Goal: Information Seeking & Learning: Check status

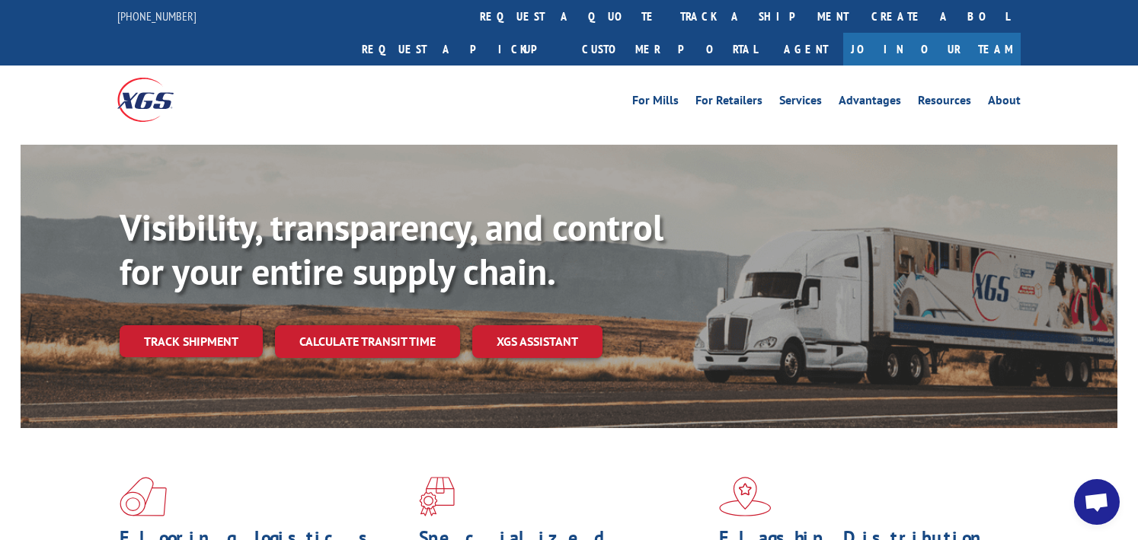
scroll to position [257, 0]
click at [195, 325] on link "Track shipment" at bounding box center [191, 341] width 143 height 32
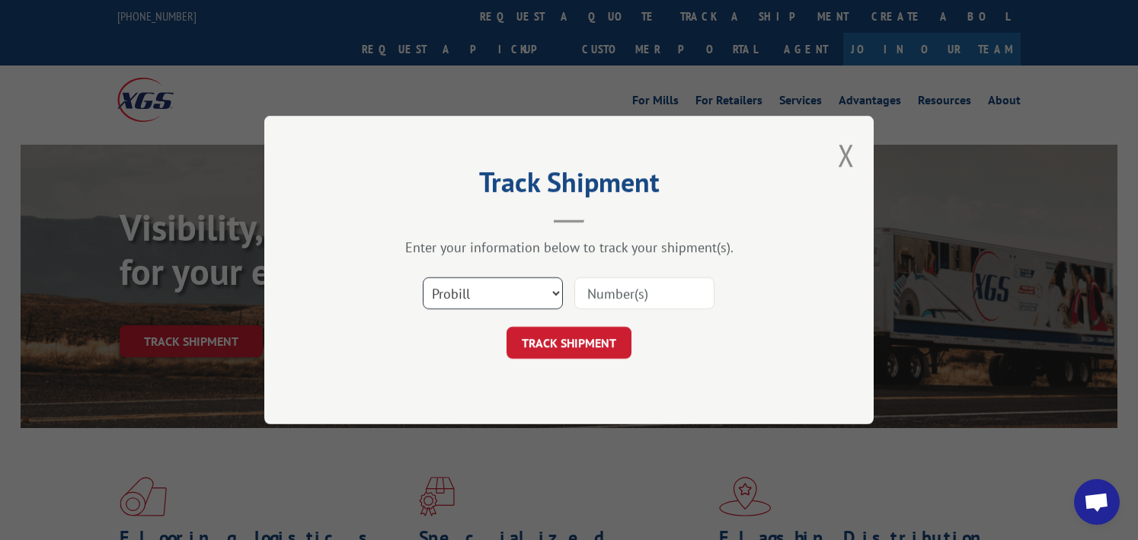
drag, startPoint x: 425, startPoint y: 283, endPoint x: 447, endPoint y: 286, distance: 22.3
click at [425, 283] on select "Select category... Probill BOL PO" at bounding box center [493, 293] width 140 height 32
select select "bol"
click at [423, 277] on select "Select category... Probill BOL PO" at bounding box center [493, 293] width 140 height 32
click at [625, 299] on input at bounding box center [644, 293] width 140 height 32
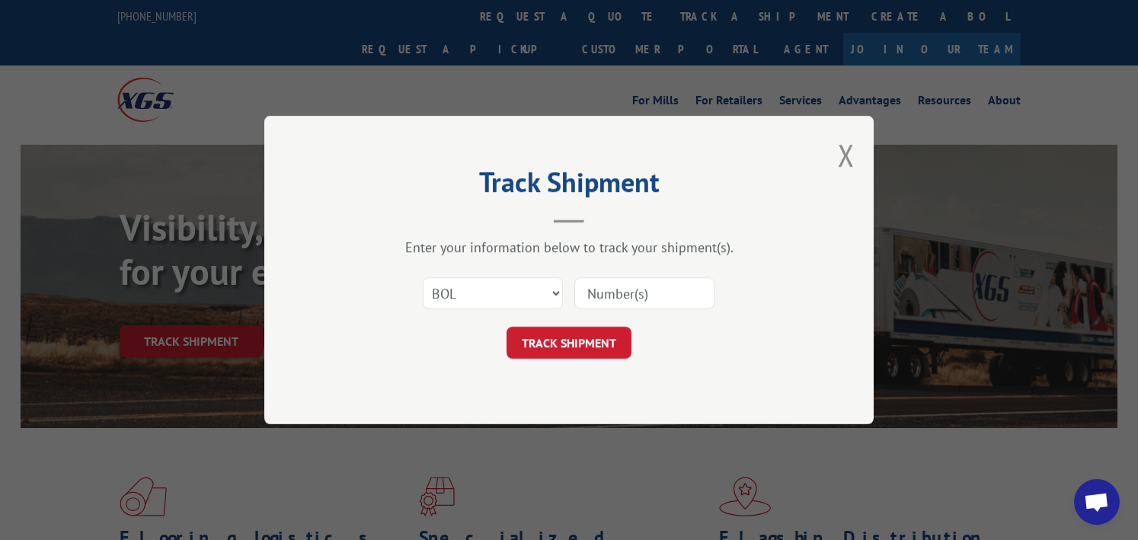
paste input "6100046252"
type input "6100046252"
click at [590, 329] on button "TRACK SHIPMENT" at bounding box center [568, 343] width 125 height 32
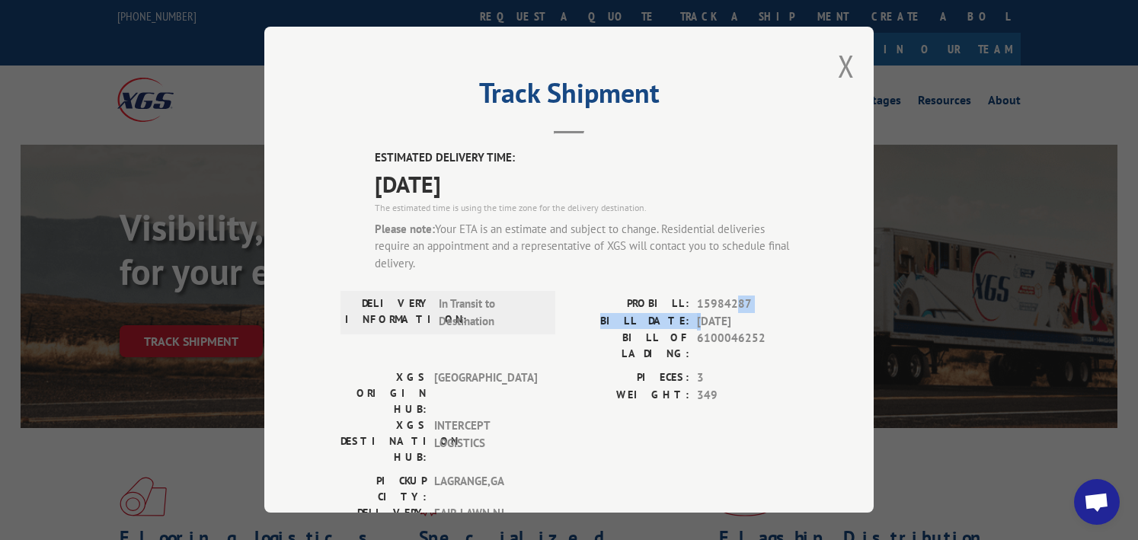
drag, startPoint x: 725, startPoint y: 313, endPoint x: 698, endPoint y: 313, distance: 27.4
click at [698, 313] on div "PROBILL: 15984287 BILL DATE: [DATE] BILL OF LADING: 6100046252" at bounding box center [683, 329] width 228 height 66
click at [738, 302] on span "15984287" at bounding box center [747, 305] width 101 height 18
drag, startPoint x: 738, startPoint y: 302, endPoint x: 712, endPoint y: 301, distance: 25.9
click at [712, 301] on span "15984287" at bounding box center [747, 305] width 101 height 18
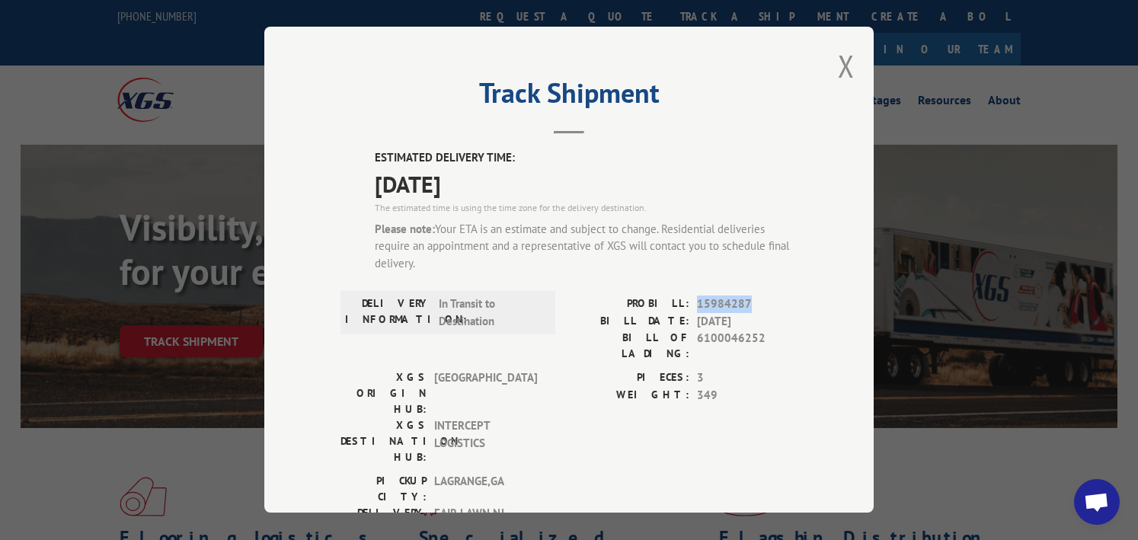
copy span "15984287"
drag, startPoint x: 693, startPoint y: 305, endPoint x: 746, endPoint y: 299, distance: 53.7
click at [746, 299] on span "15984287" at bounding box center [747, 305] width 101 height 18
